Goal: Information Seeking & Learning: Learn about a topic

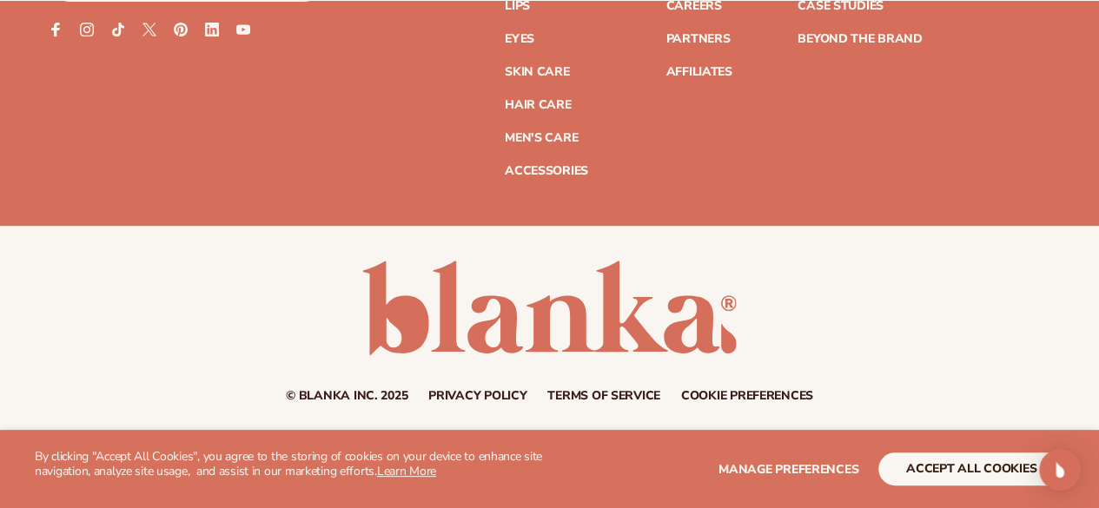
scroll to position [7023, 0]
click at [505, 66] on link "Skin Care" at bounding box center [537, 72] width 64 height 12
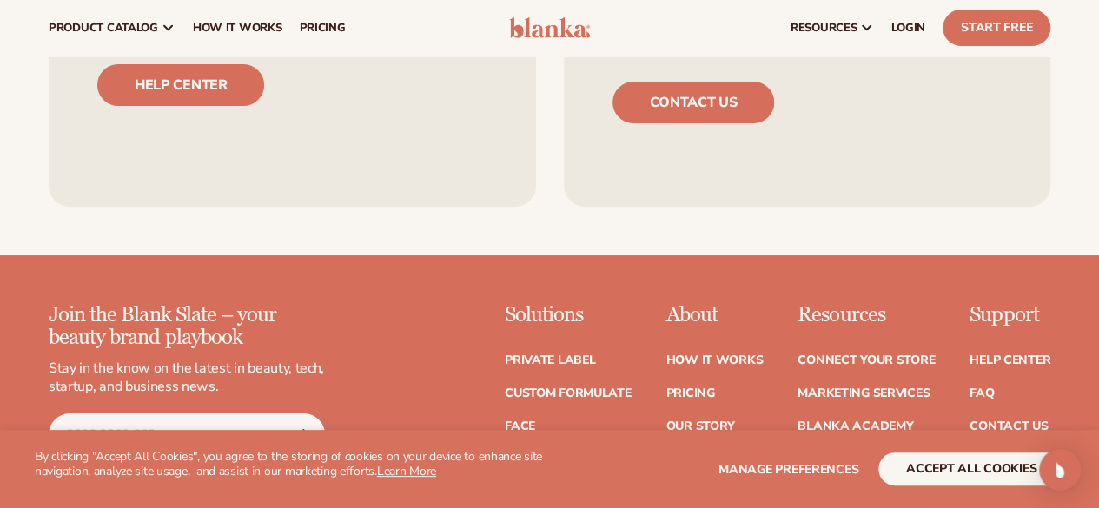
scroll to position [0, 0]
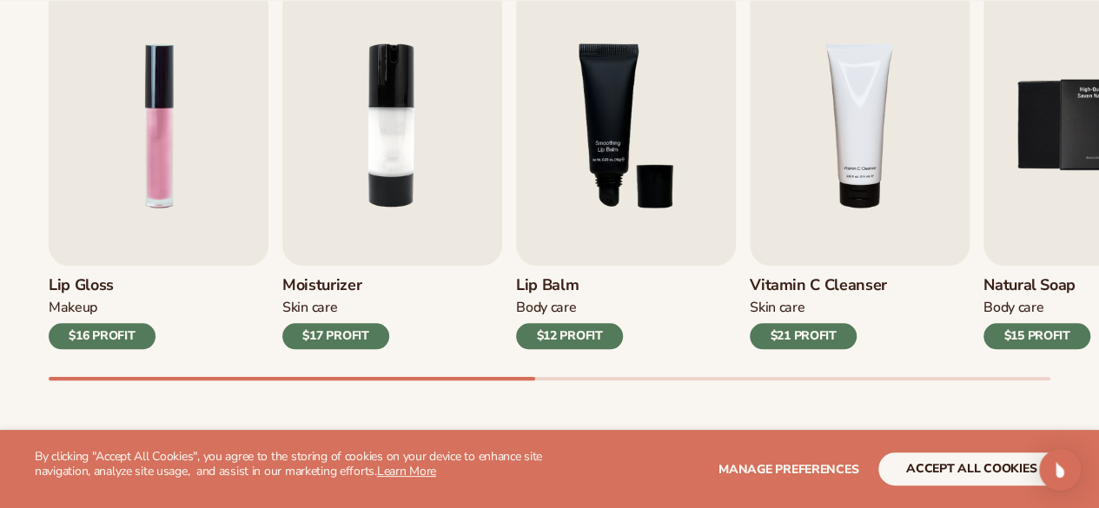
scroll to position [660, 0]
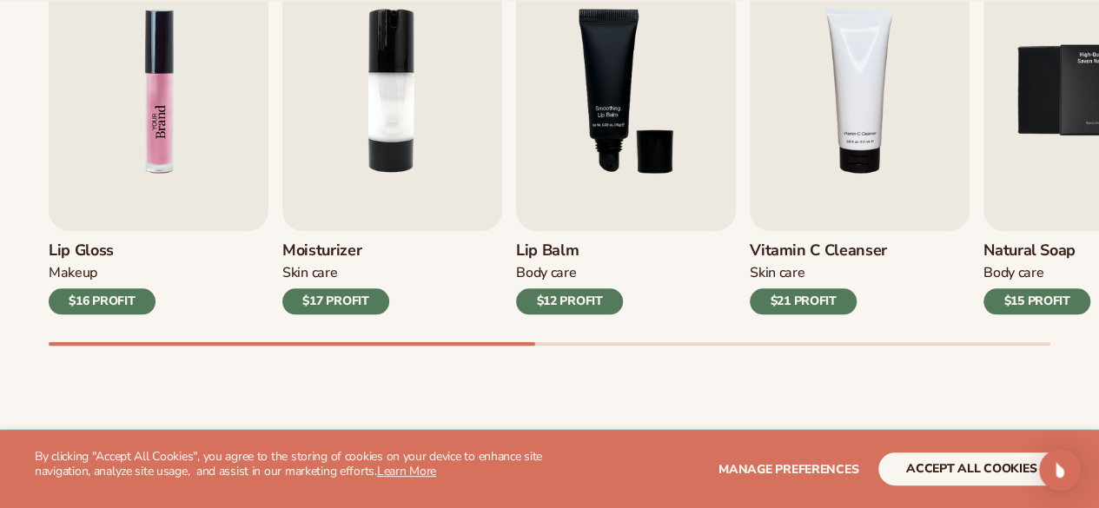
click at [134, 143] on img "1 / 9" at bounding box center [159, 90] width 220 height 281
click at [113, 296] on div "$16 PROFIT" at bounding box center [102, 301] width 107 height 26
click at [144, 142] on img "1 / 9" at bounding box center [159, 90] width 220 height 281
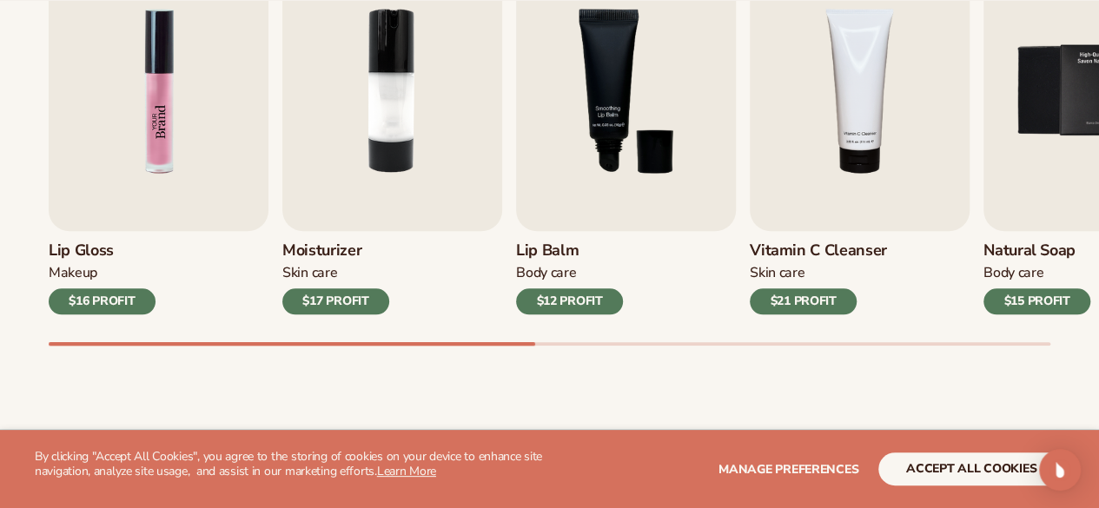
click at [144, 142] on img "1 / 9" at bounding box center [159, 90] width 220 height 281
click at [512, 178] on div "Lip Gloss Makeup $16 PROFIT Moisturizer Skin Care $17 PROFIT Lip Balm" at bounding box center [549, 132] width 1001 height 364
click at [394, 93] on img "2 / 9" at bounding box center [392, 90] width 220 height 281
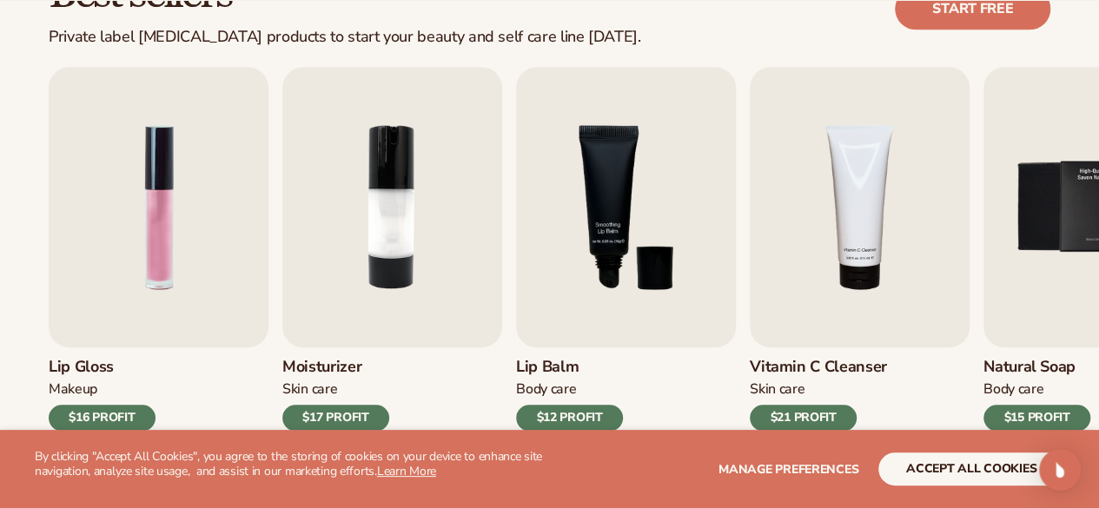
scroll to position [559, 0]
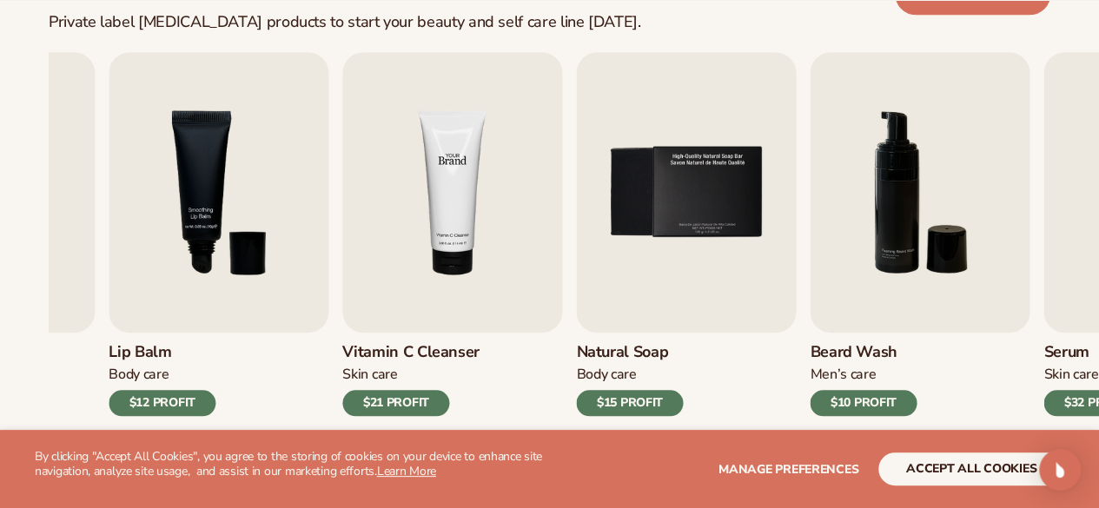
click at [448, 194] on img "4 / 9" at bounding box center [452, 192] width 220 height 281
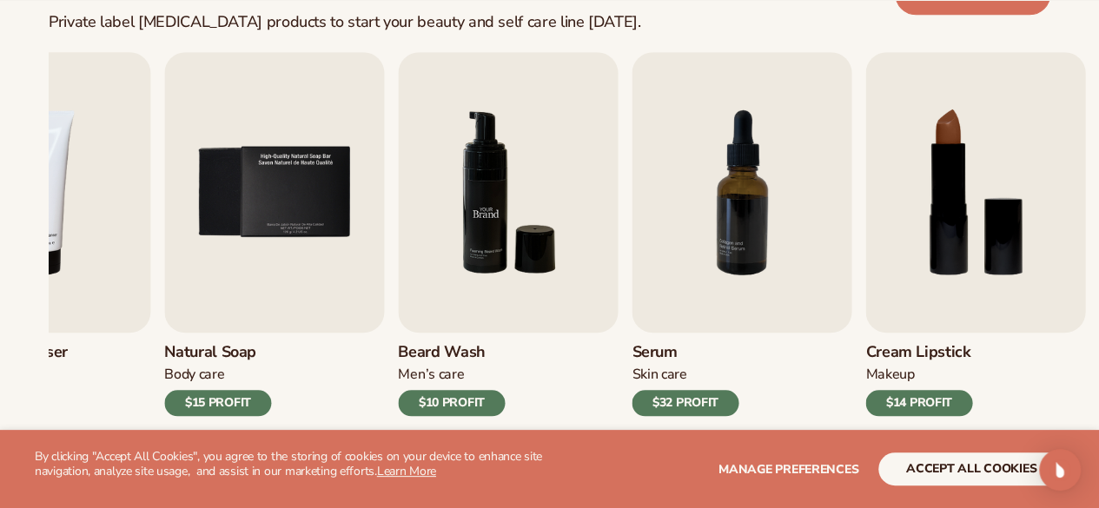
click at [578, 301] on img "6 / 9" at bounding box center [508, 192] width 220 height 281
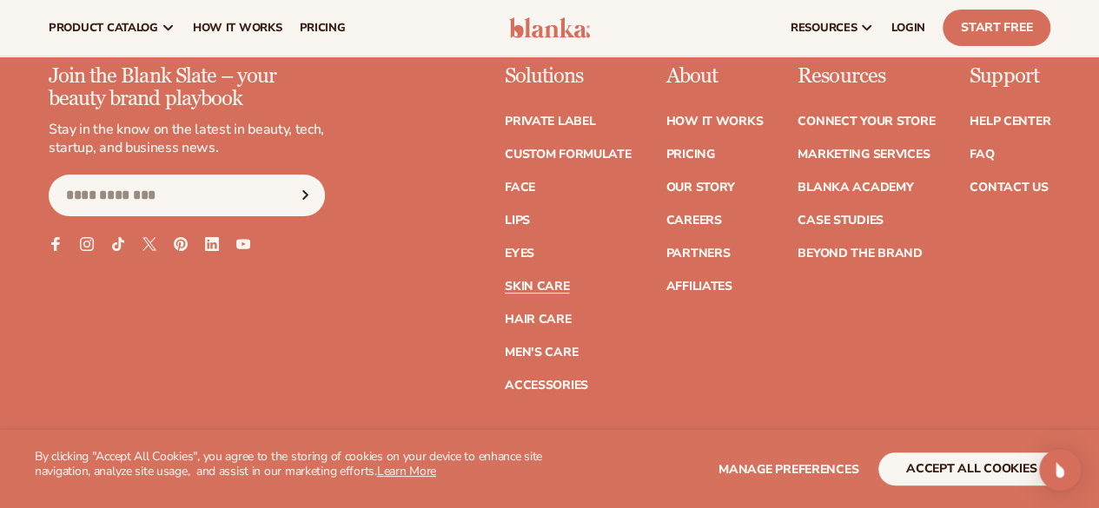
scroll to position [3334, 0]
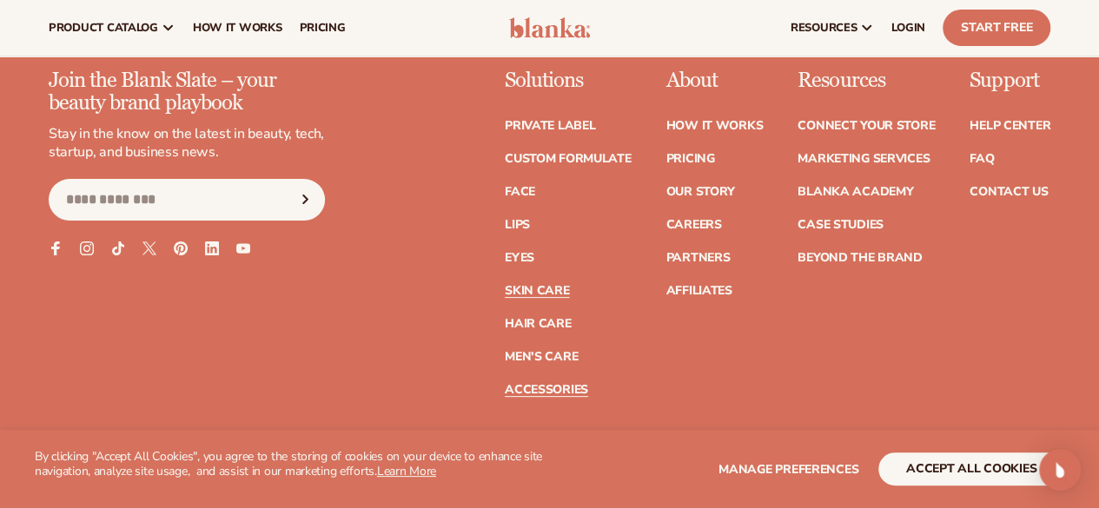
click at [505, 385] on link "Accessories" at bounding box center [546, 390] width 83 height 12
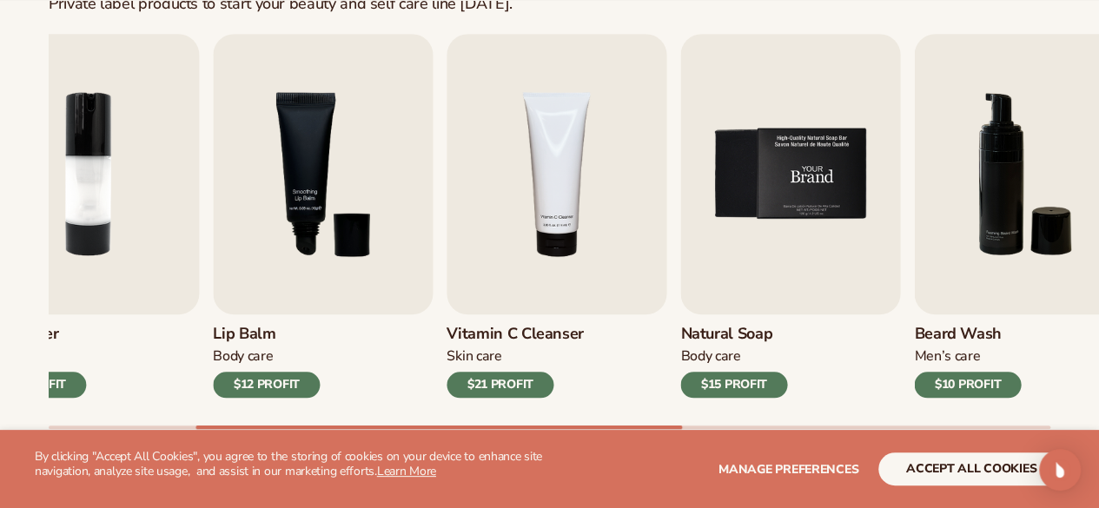
click at [680, 220] on img "5 / 9" at bounding box center [790, 174] width 220 height 281
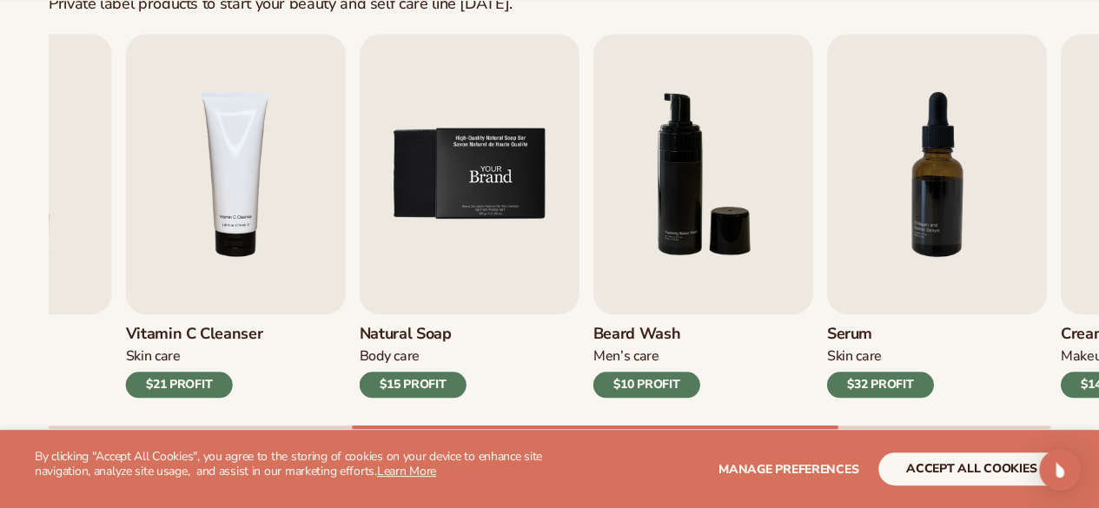
click at [192, 279] on img "4 / 9" at bounding box center [236, 174] width 220 height 281
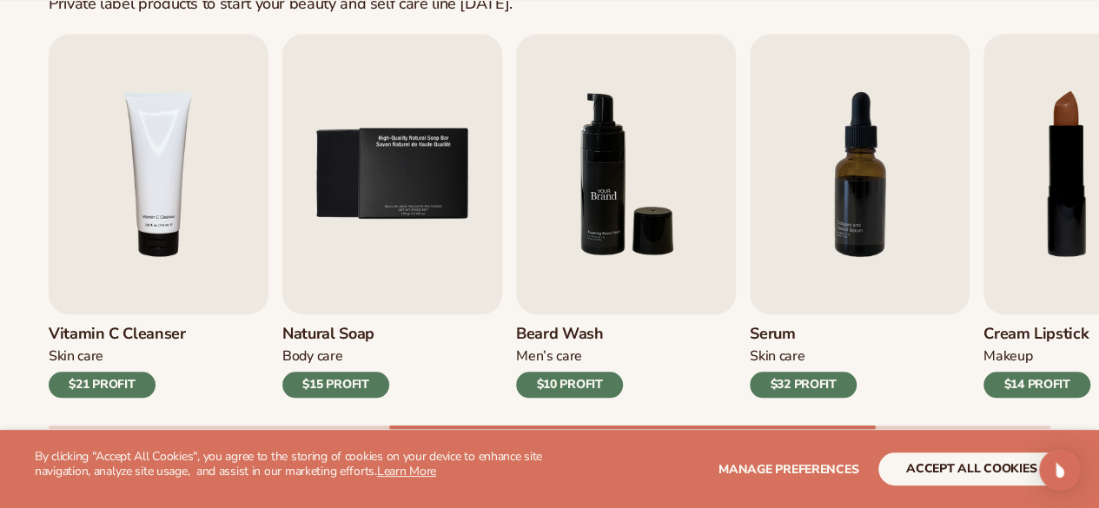
click at [516, 330] on link "Beard Wash Men’s Care $10 PROFIT" at bounding box center [626, 216] width 220 height 364
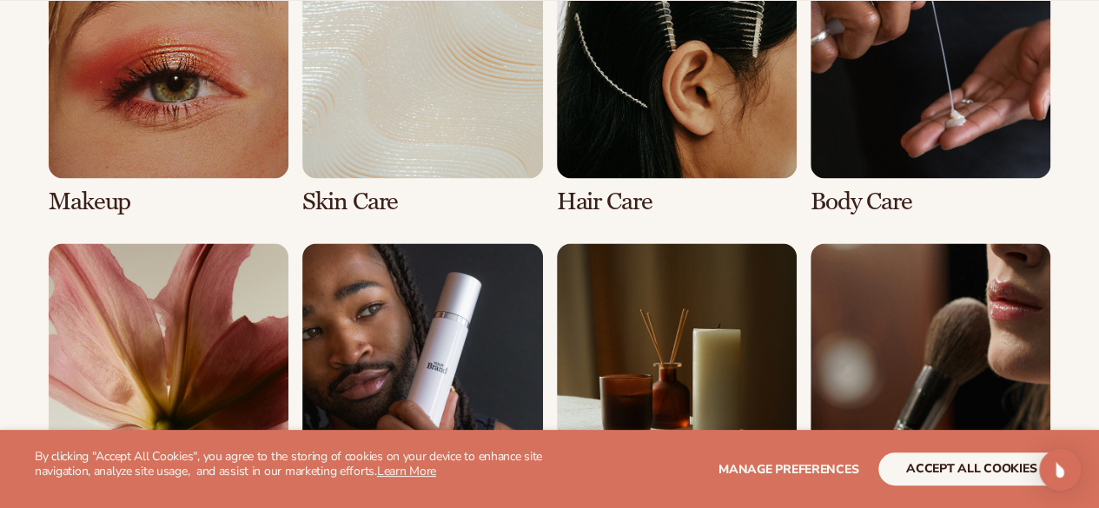
scroll to position [1645, 0]
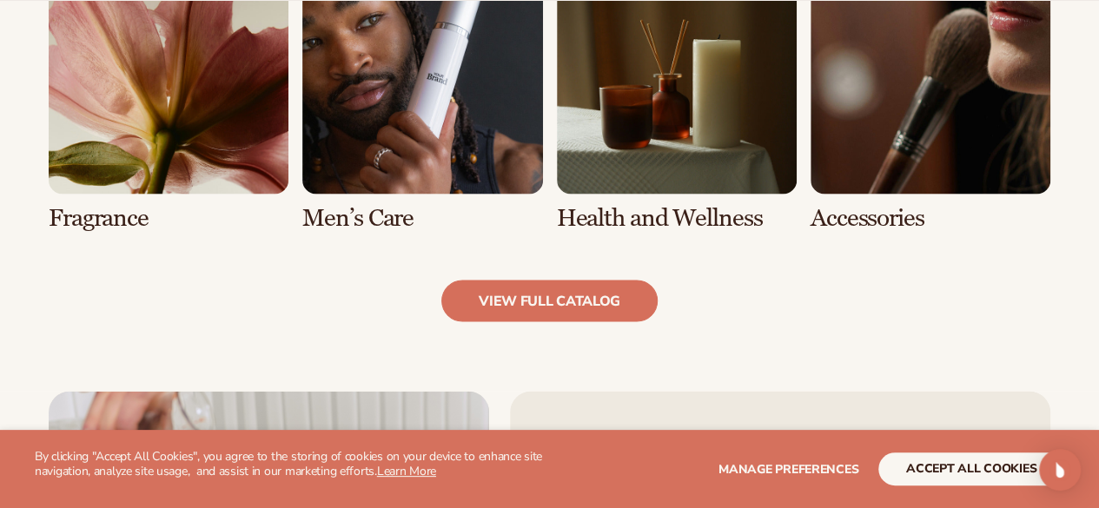
click at [912, 91] on link "8 / 8" at bounding box center [930, 92] width 240 height 277
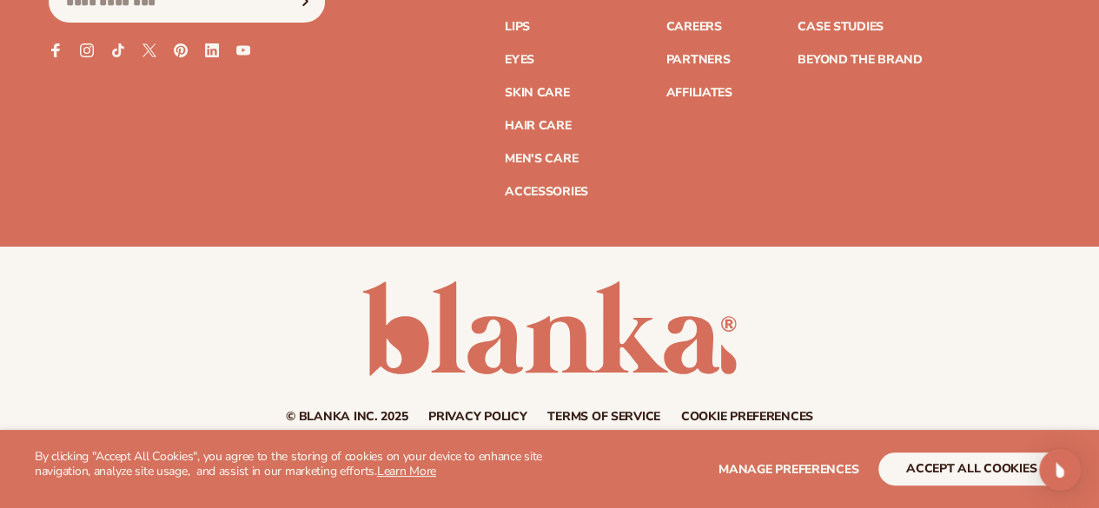
scroll to position [3247, 0]
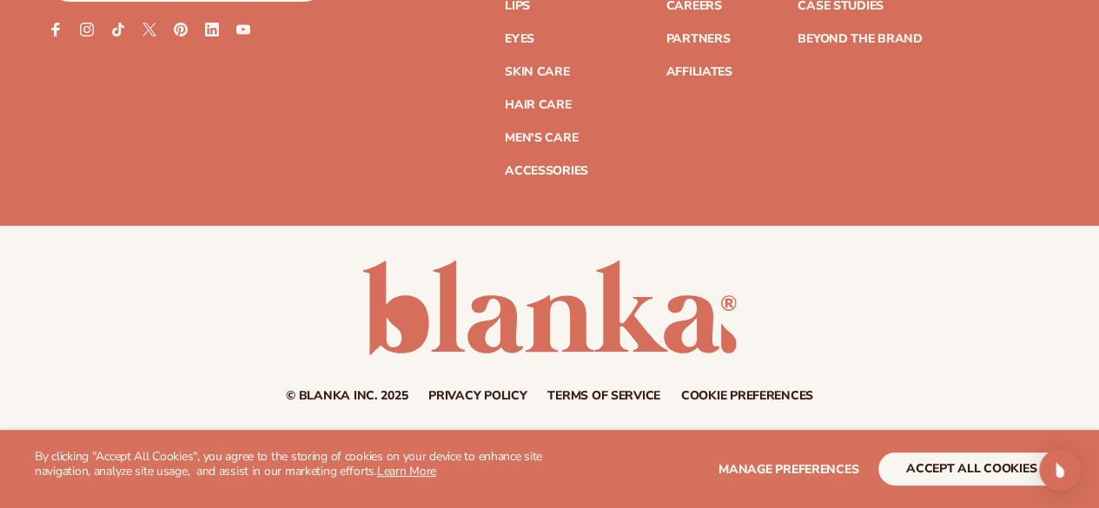
click at [1036, 385] on div "© Blanka Inc. 2025 Privacy policy Terms of service Contact information Cookie p…" at bounding box center [549, 332] width 1099 height 142
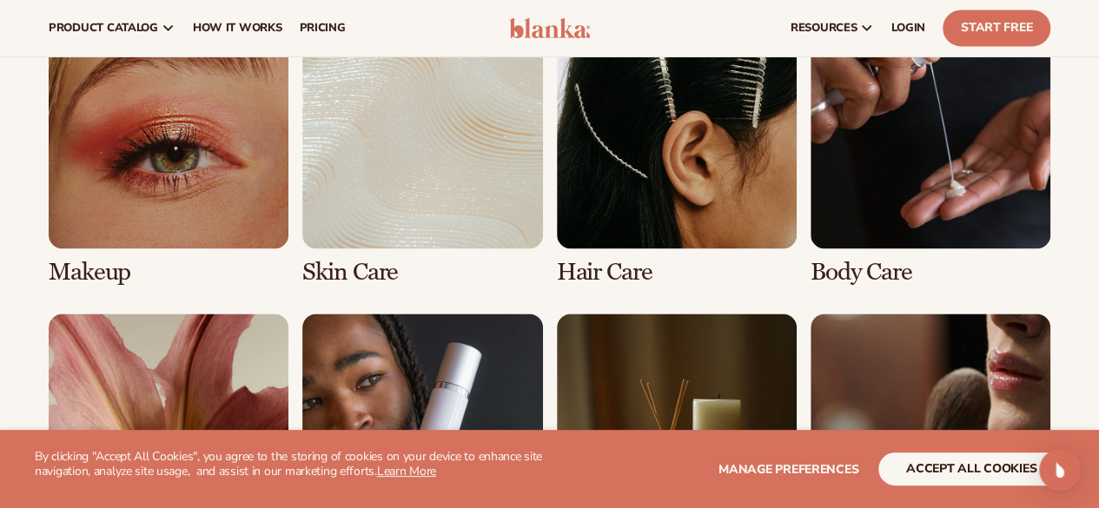
scroll to position [1266, 0]
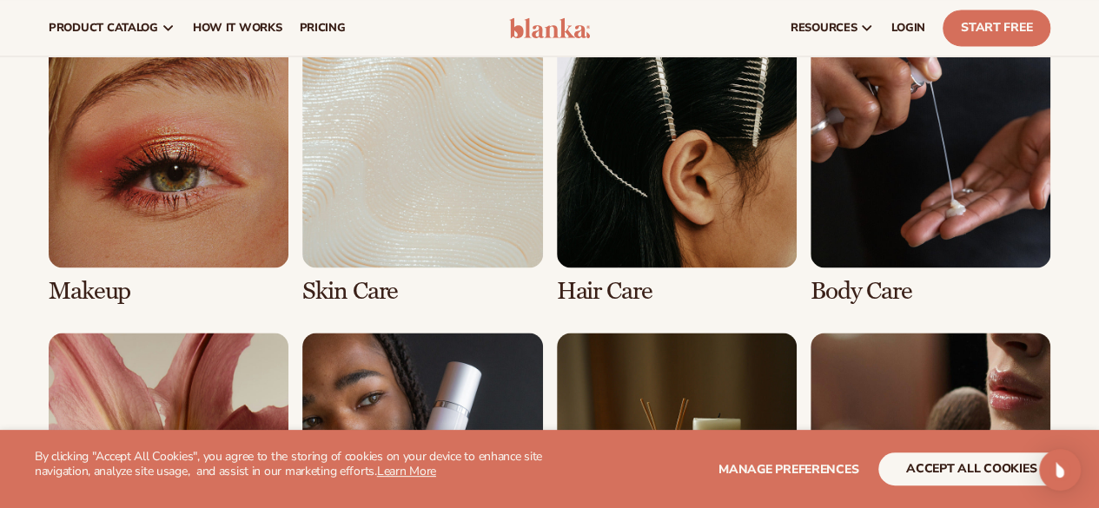
click at [154, 133] on link "1 / 8" at bounding box center [169, 166] width 240 height 277
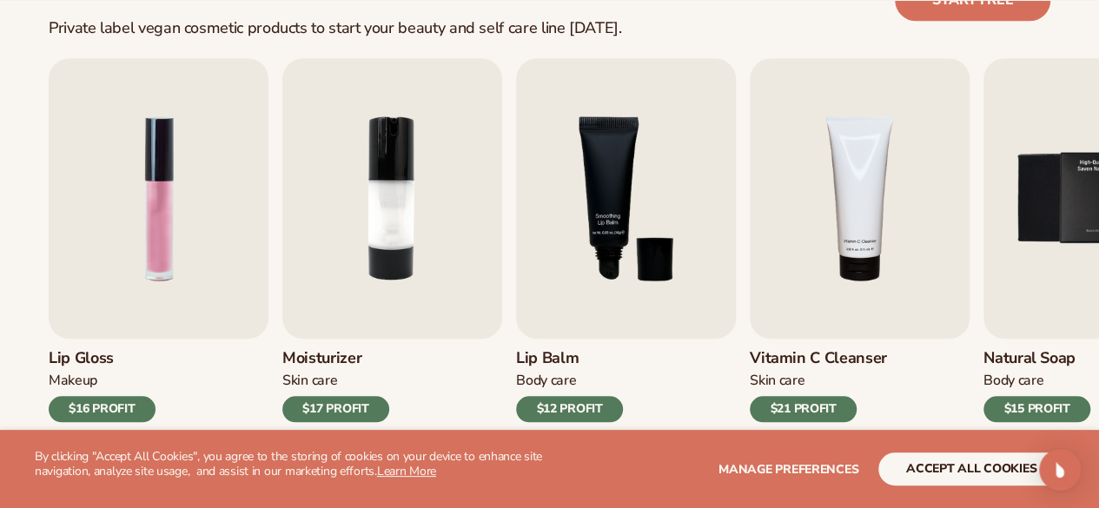
scroll to position [577, 0]
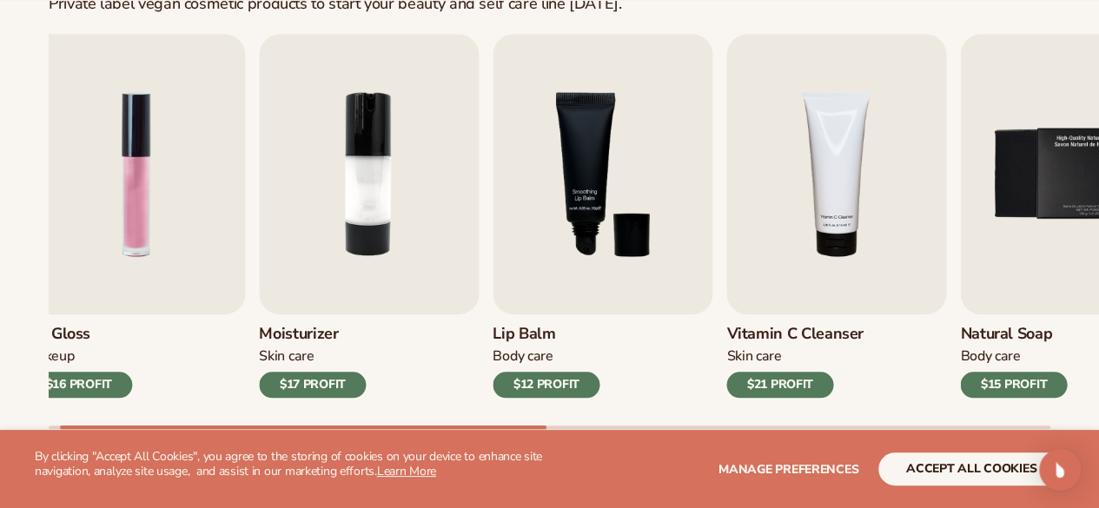
click at [433, 272] on div "Lip Gloss Makeup $16 PROFIT Moisturizer Skin Care $17 PROFIT Lip Balm" at bounding box center [525, 216] width 1001 height 364
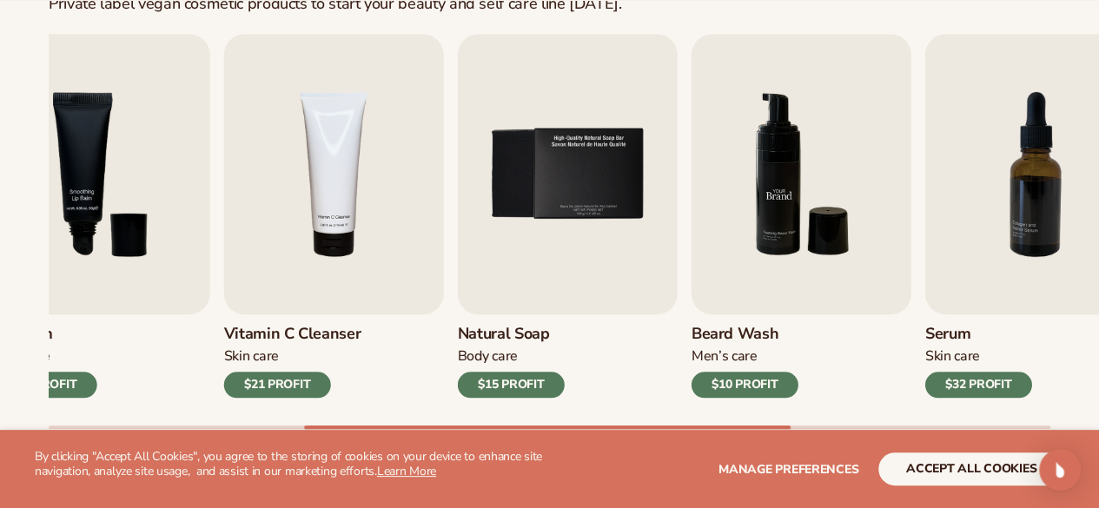
click at [691, 366] on link "Beard Wash Men’s Care $10 PROFIT" at bounding box center [801, 216] width 220 height 364
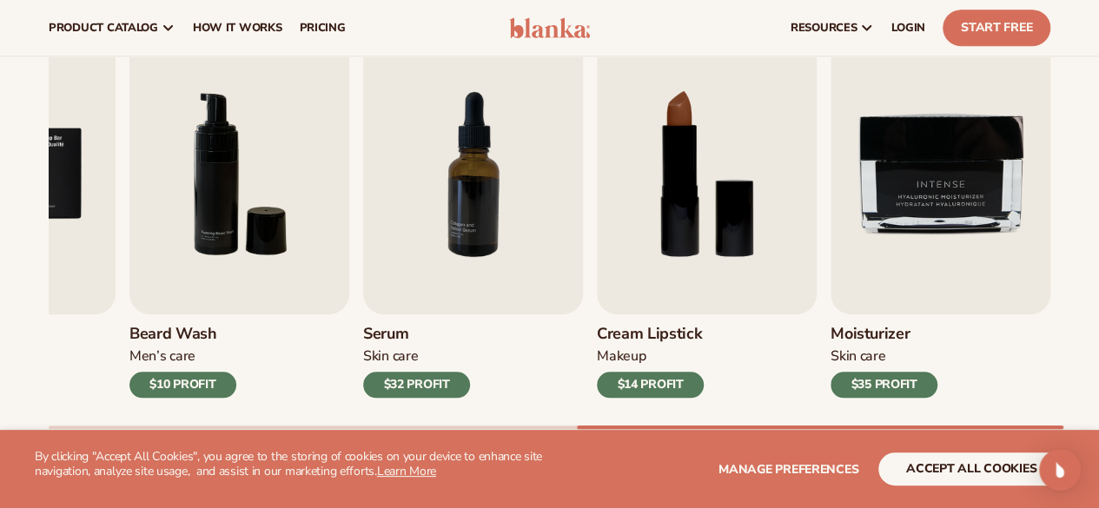
scroll to position [0, 0]
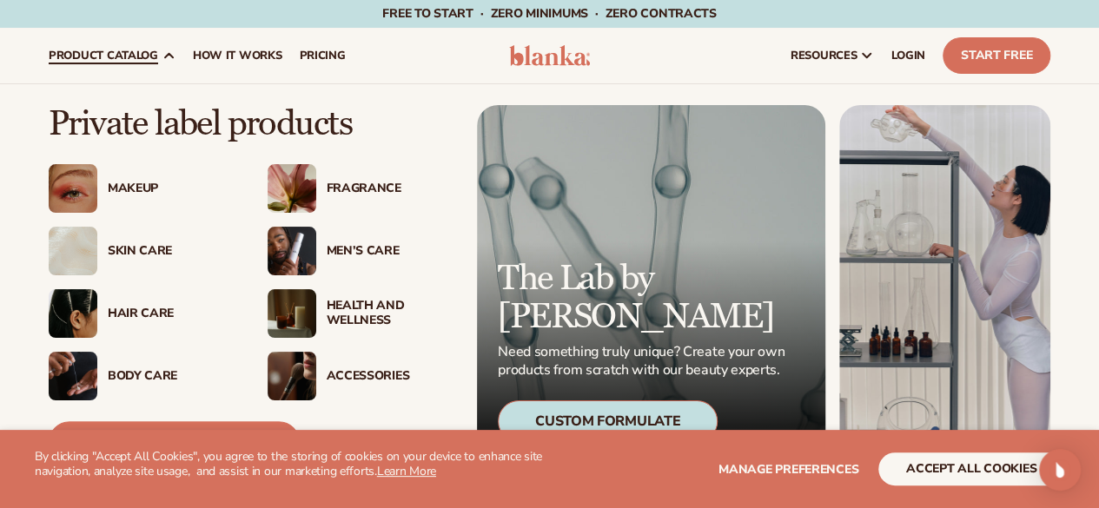
click at [76, 174] on img at bounding box center [73, 188] width 49 height 49
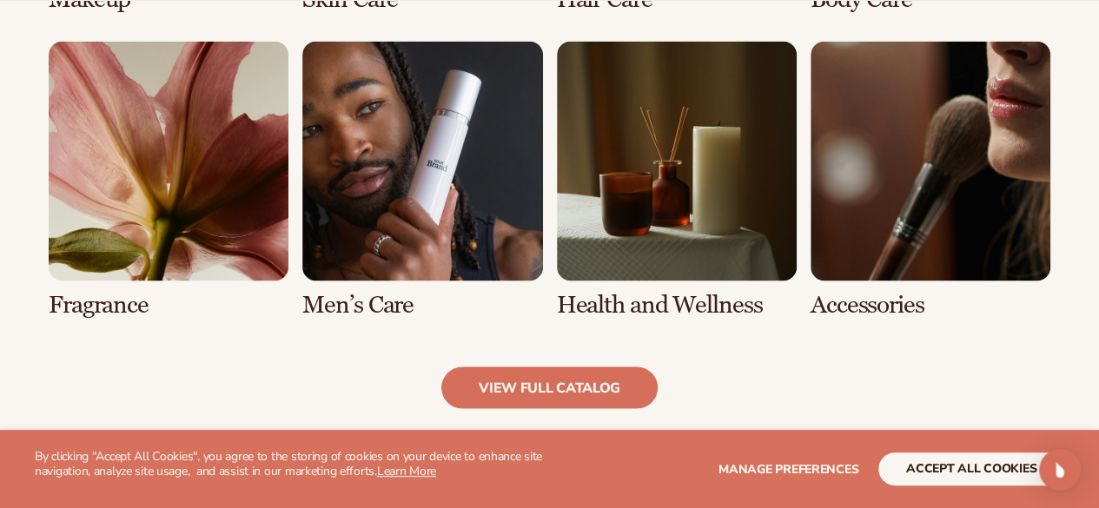
scroll to position [1711, 0]
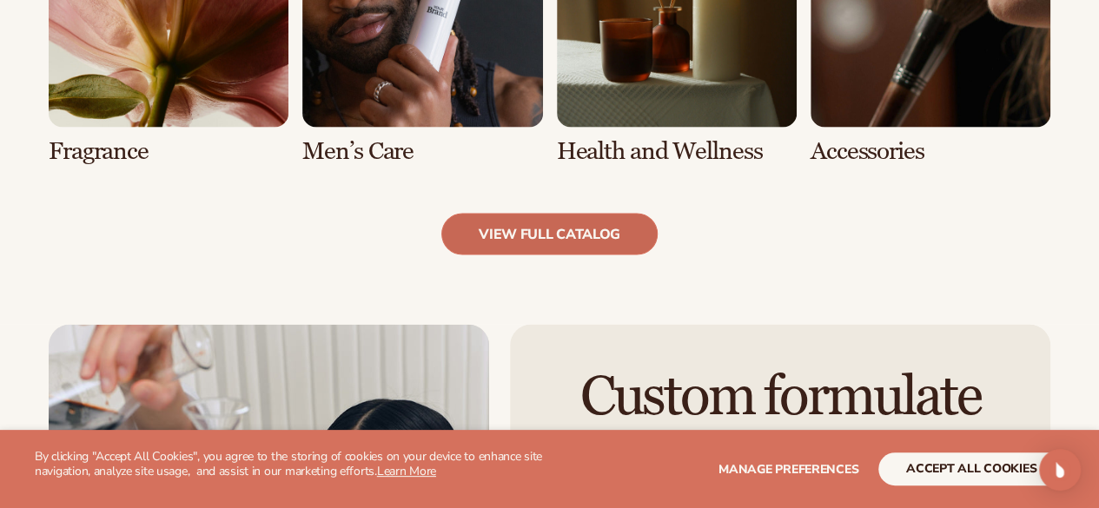
click at [540, 246] on link "view full catalog" at bounding box center [549, 235] width 216 height 42
